Goal: Find specific page/section: Find specific page/section

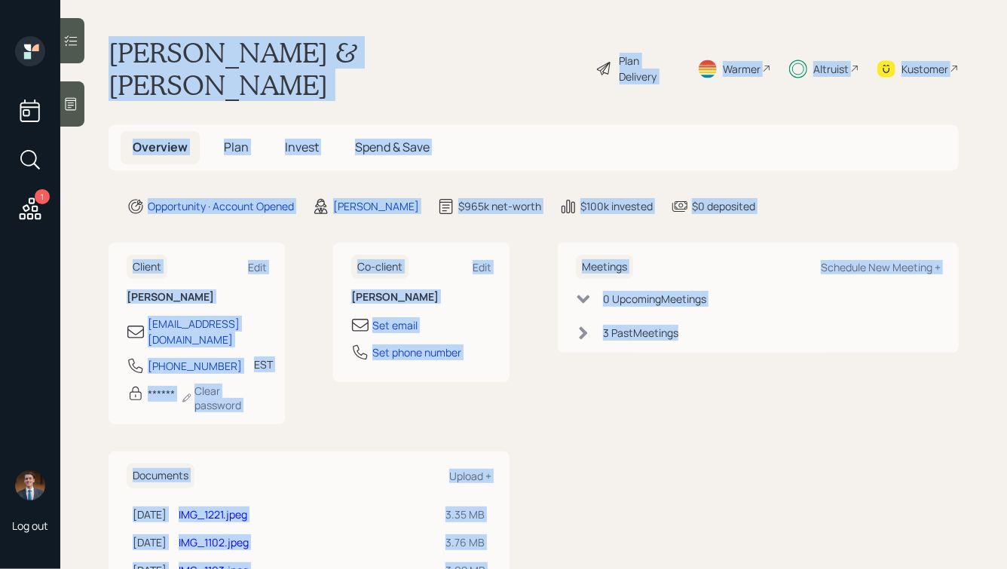
drag, startPoint x: 112, startPoint y: 50, endPoint x: 653, endPoint y: 346, distance: 617.0
click at [653, 346] on main "[PERSON_NAME] & [PERSON_NAME] Plan Delivery Warmer Altruist Kustomer Overview P…" at bounding box center [533, 284] width 947 height 569
click at [653, 346] on div "Meetings Schedule New Meeting + 0 Upcoming Meeting s 3 Past Meeting s" at bounding box center [758, 475] width 401 height 465
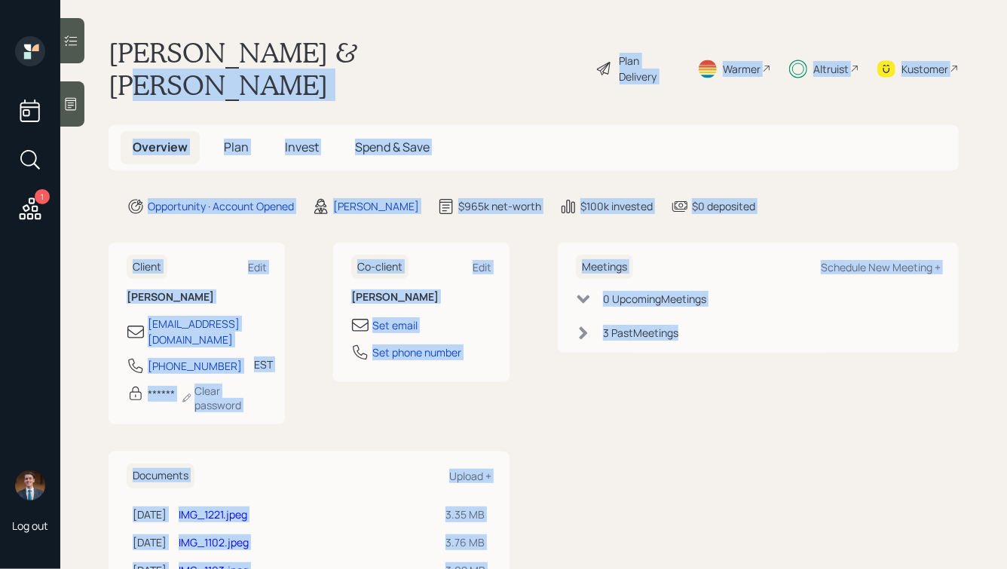
drag, startPoint x: 700, startPoint y: 331, endPoint x: 329, endPoint y: 54, distance: 463.3
click at [329, 54] on main "[PERSON_NAME] & [PERSON_NAME] Plan Delivery Warmer Altruist Kustomer Overview P…" at bounding box center [533, 284] width 947 height 569
click at [329, 54] on h1 "[PERSON_NAME] & [PERSON_NAME]" at bounding box center [346, 68] width 475 height 65
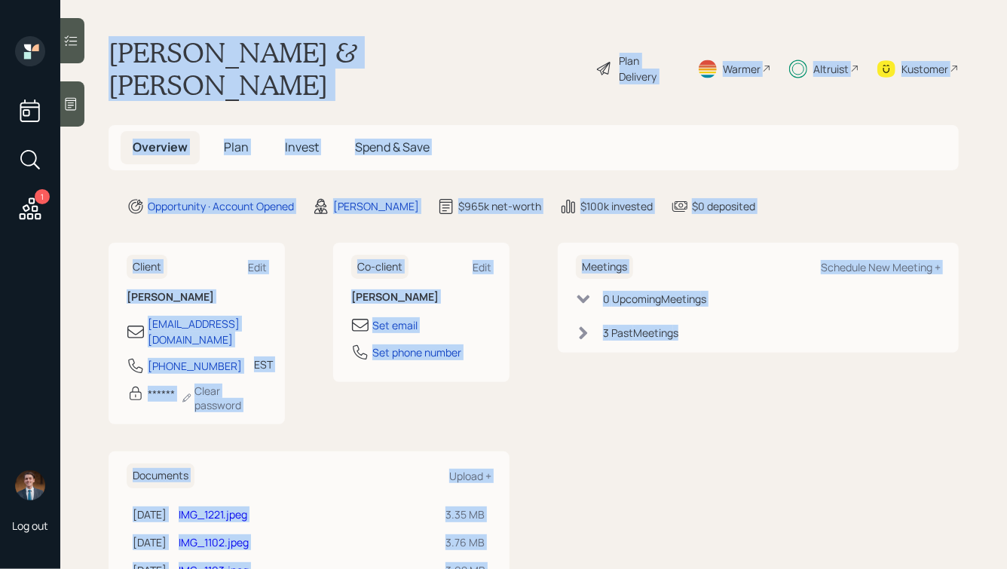
drag, startPoint x: 106, startPoint y: 44, endPoint x: 614, endPoint y: 376, distance: 607.7
click at [614, 376] on main "[PERSON_NAME] & [PERSON_NAME] Plan Delivery Warmer Altruist Kustomer Overview P…" at bounding box center [533, 284] width 947 height 569
click at [614, 376] on div "Meetings Schedule New Meeting + 0 Upcoming Meeting s 3 Past Meeting s" at bounding box center [758, 475] width 401 height 465
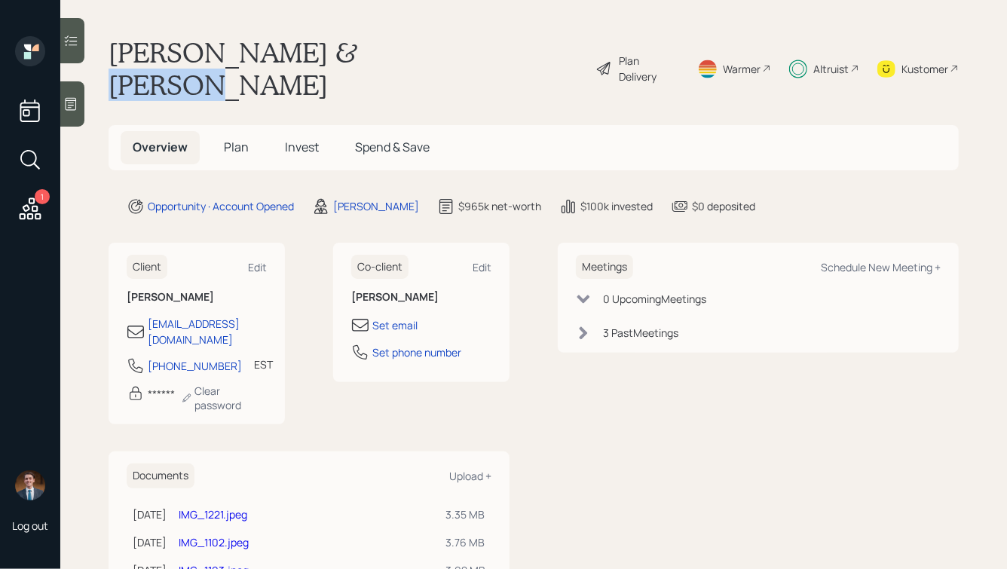
drag, startPoint x: 298, startPoint y: 53, endPoint x: 419, endPoint y: 60, distance: 121.6
click at [419, 60] on div "[PERSON_NAME] & [PERSON_NAME] Plan Delivery Warmer Altruist Kustomer" at bounding box center [534, 68] width 850 height 65
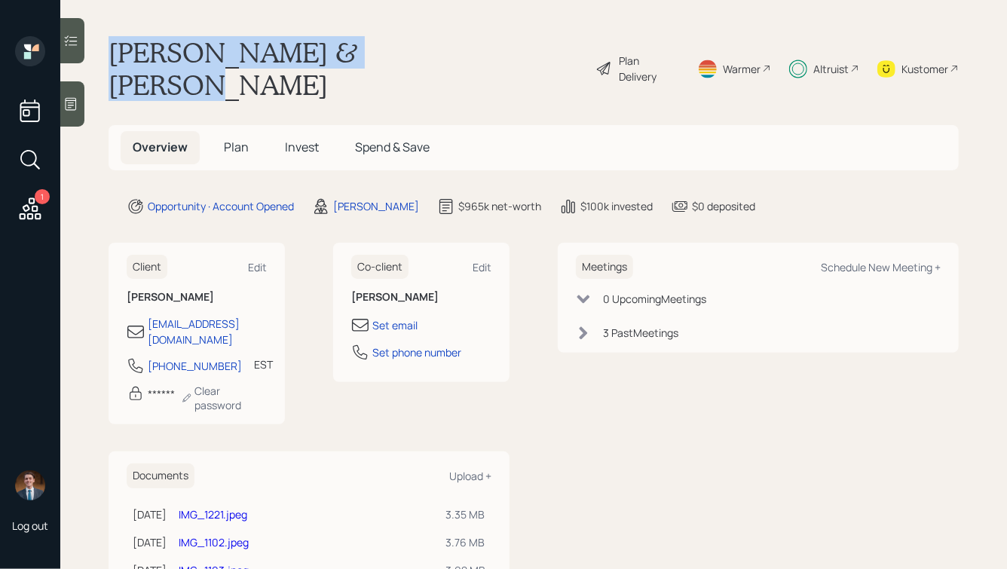
drag, startPoint x: 419, startPoint y: 60, endPoint x: 130, endPoint y: 29, distance: 291.2
click at [130, 29] on main "[PERSON_NAME] & [PERSON_NAME] Plan Delivery Warmer Altruist Kustomer Overview P…" at bounding box center [533, 284] width 947 height 569
click at [125, 46] on h1 "[PERSON_NAME] & [PERSON_NAME]" at bounding box center [346, 68] width 475 height 65
